Goal: Transaction & Acquisition: Download file/media

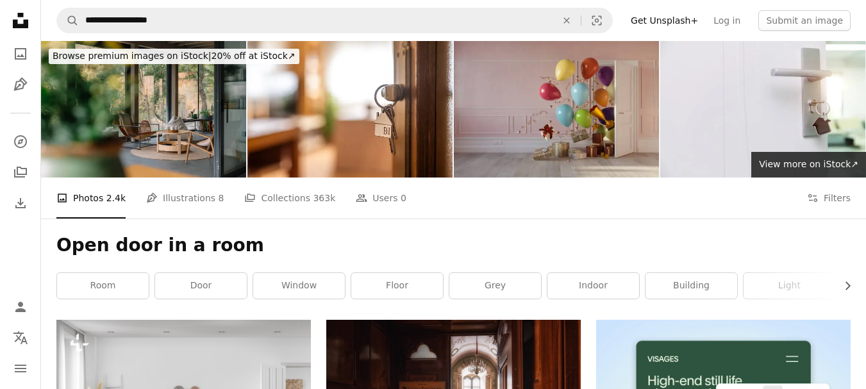
scroll to position [7078, 0]
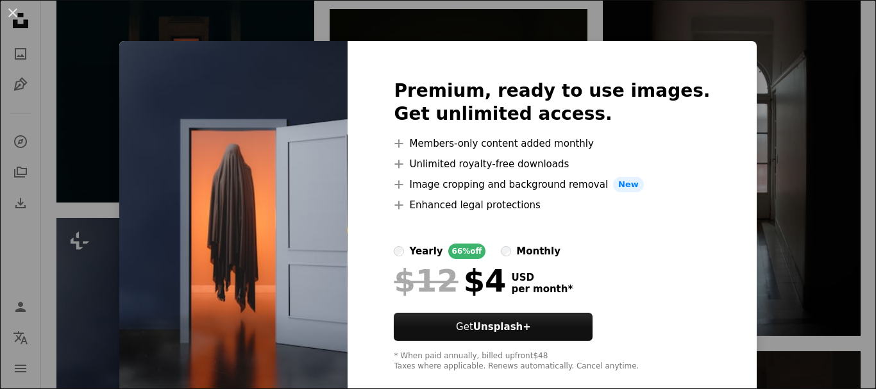
click at [796, 58] on div "An X shape Premium, ready to use images. Get unlimited access. A plus sign Memb…" at bounding box center [438, 194] width 876 height 389
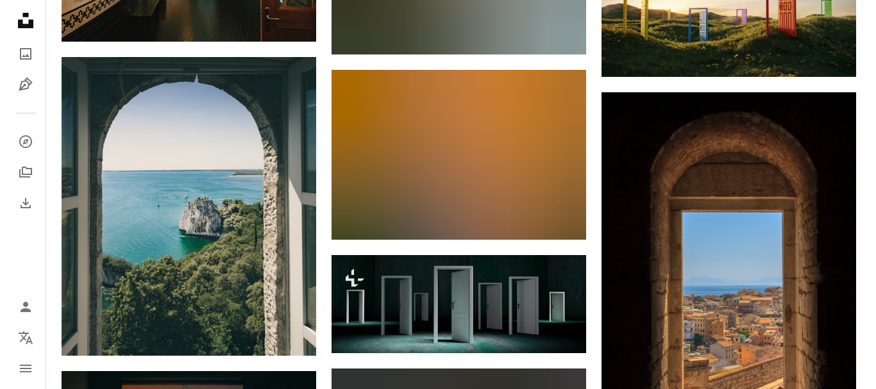
scroll to position [926, 0]
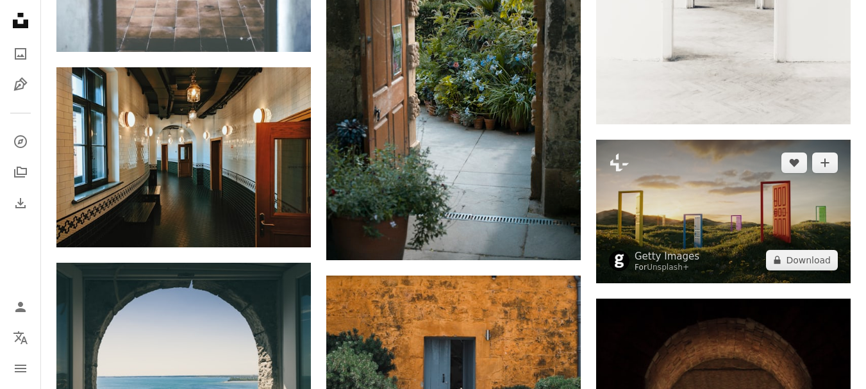
click at [760, 202] on img at bounding box center [723, 211] width 255 height 143
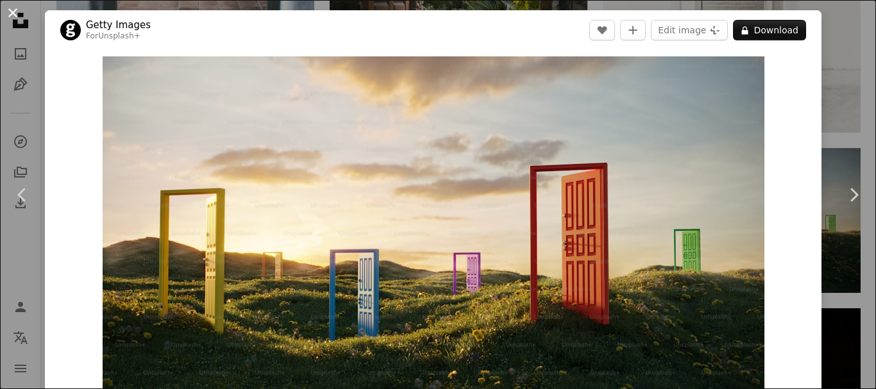
click at [20, 15] on button "An X shape" at bounding box center [12, 12] width 15 height 15
